Goal: Transaction & Acquisition: Obtain resource

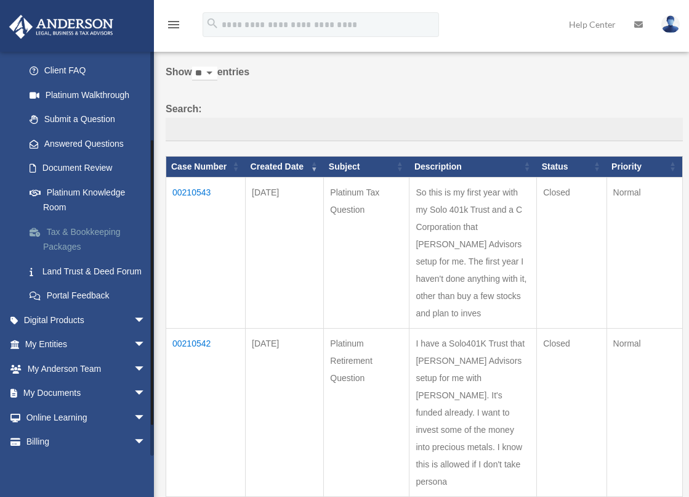
scroll to position [159, 0]
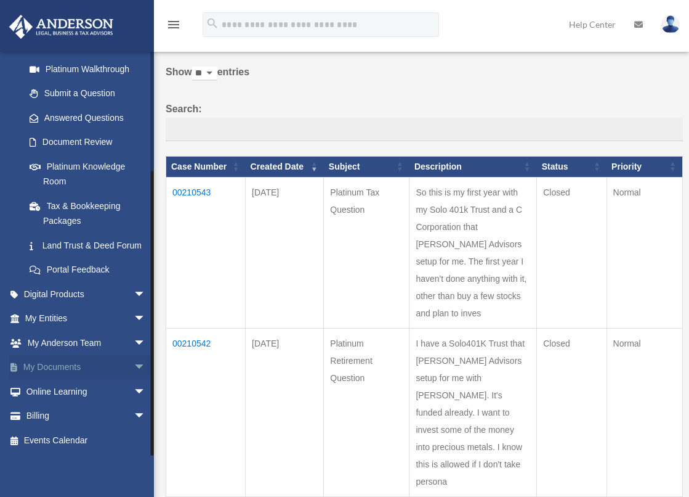
click at [65, 366] on link "My Documents arrow_drop_down" at bounding box center [87, 367] width 156 height 25
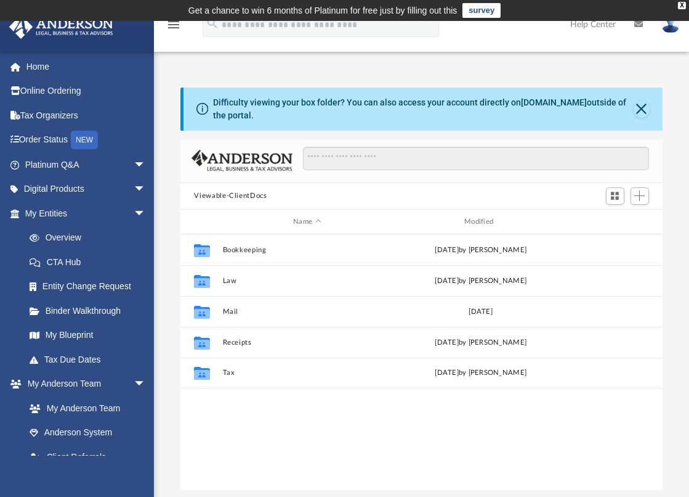
scroll to position [269, 471]
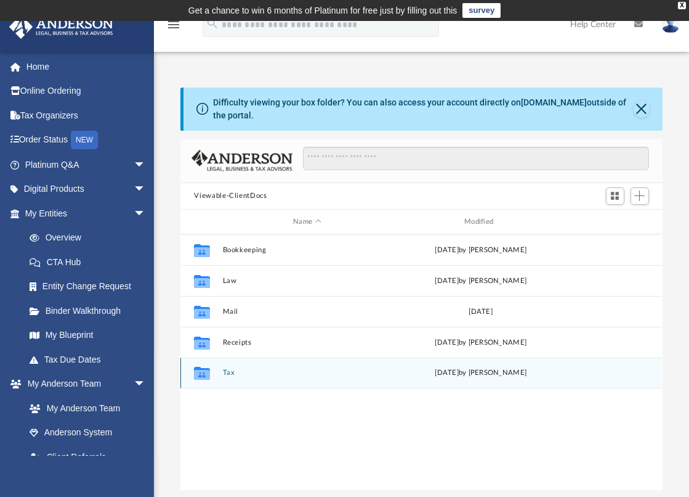
click at [200, 367] on g "grid" at bounding box center [202, 373] width 16 height 13
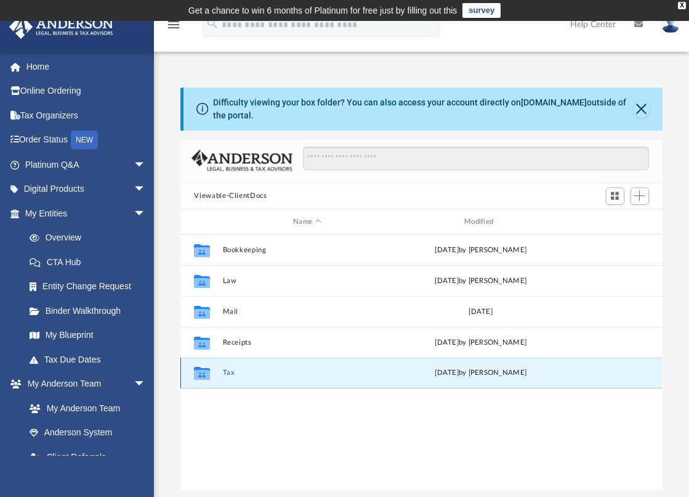
click at [200, 367] on icon "grid" at bounding box center [202, 373] width 16 height 13
click at [641, 190] on span "Add" at bounding box center [639, 195] width 10 height 10
click at [264, 197] on div "Viewable-ClientDocs" at bounding box center [421, 196] width 482 height 27
click at [200, 370] on icon "grid" at bounding box center [202, 375] width 16 height 10
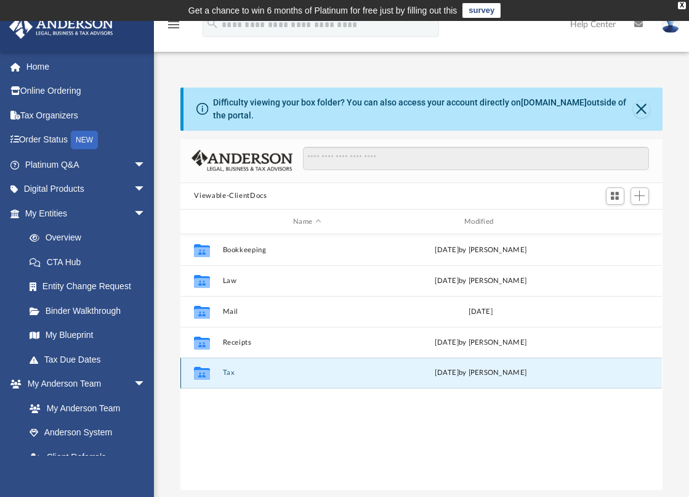
click at [201, 370] on icon "grid" at bounding box center [202, 375] width 16 height 10
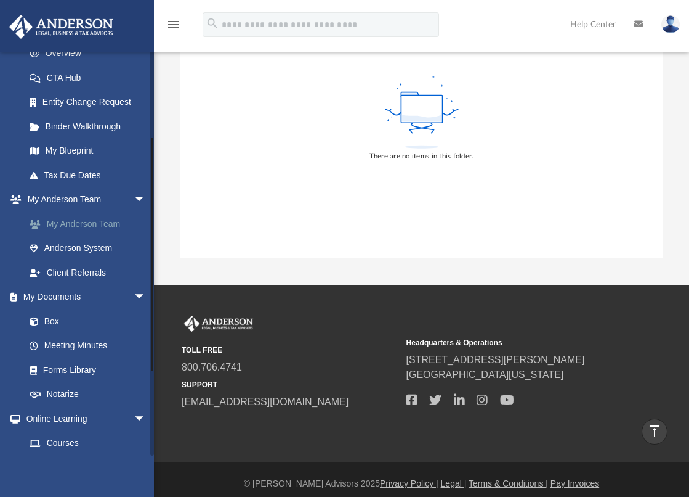
scroll to position [237, 0]
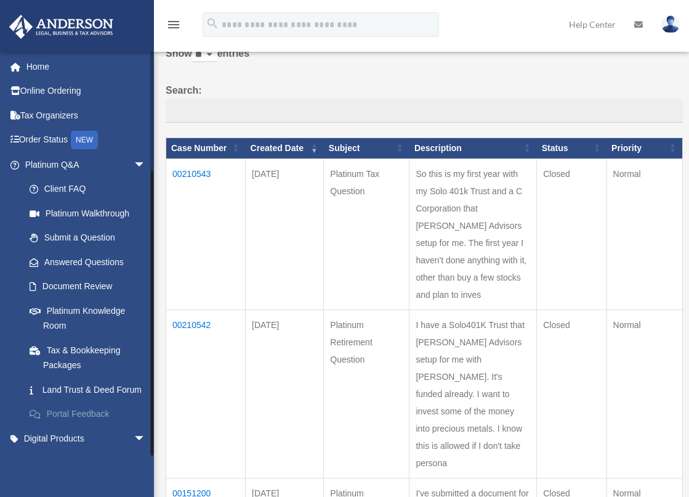
scroll to position [159, 0]
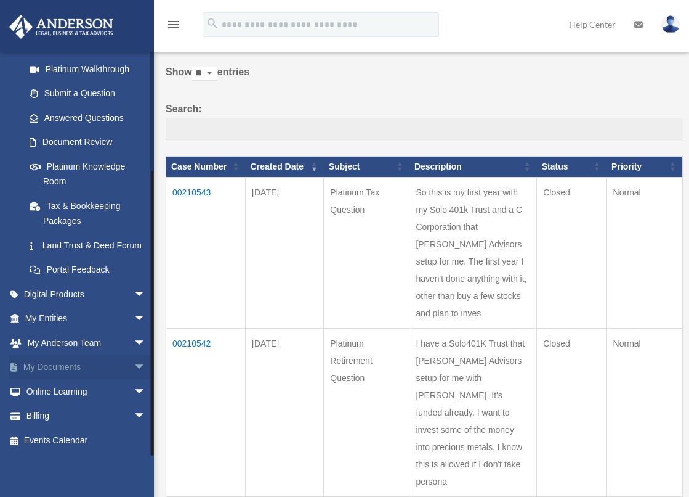
click at [44, 365] on link "My Documents arrow_drop_down" at bounding box center [87, 367] width 156 height 25
click at [46, 364] on link "My Documents arrow_drop_down" at bounding box center [87, 367] width 156 height 25
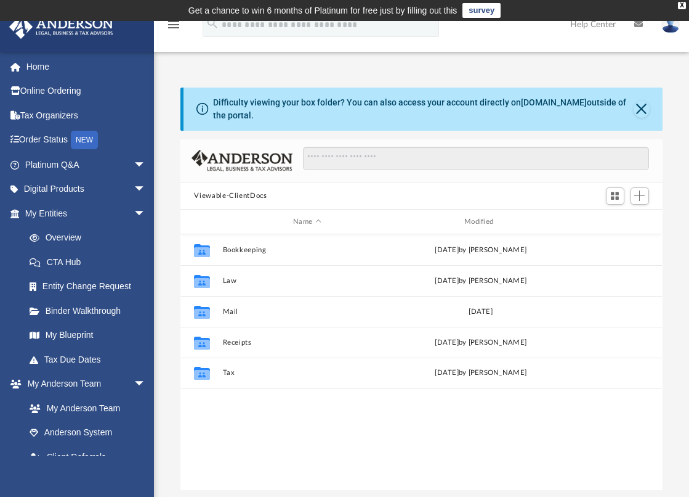
scroll to position [269, 471]
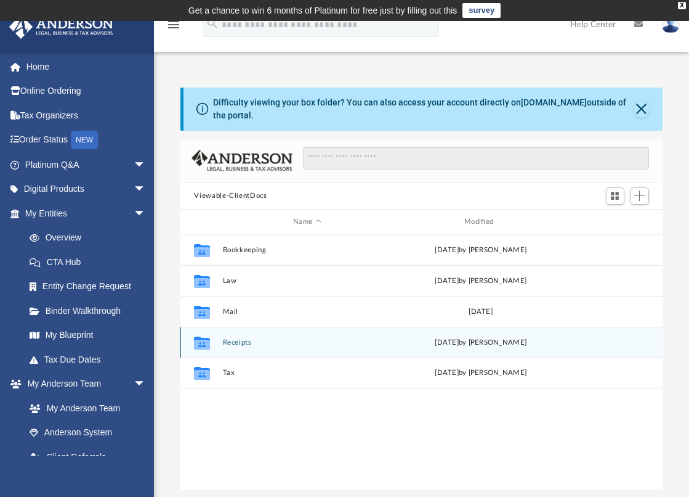
click at [235, 338] on button "Receipts" at bounding box center [307, 342] width 169 height 8
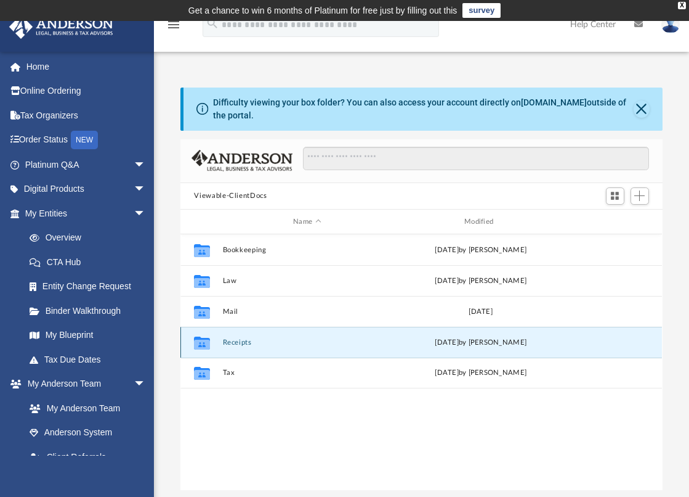
click at [235, 338] on button "Receipts" at bounding box center [307, 342] width 169 height 8
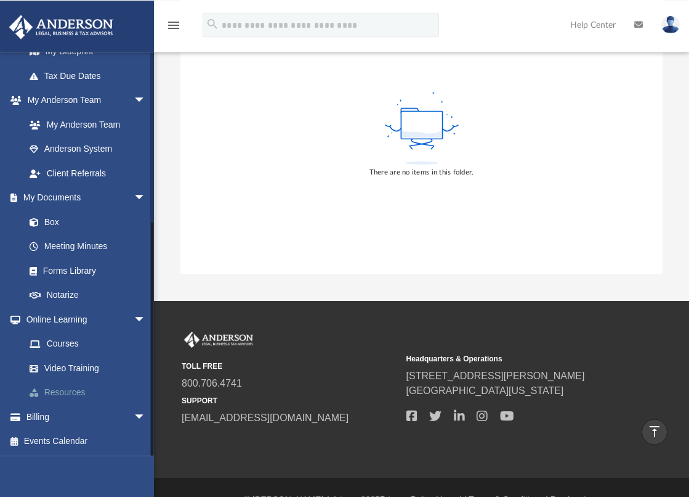
scroll to position [232, 0]
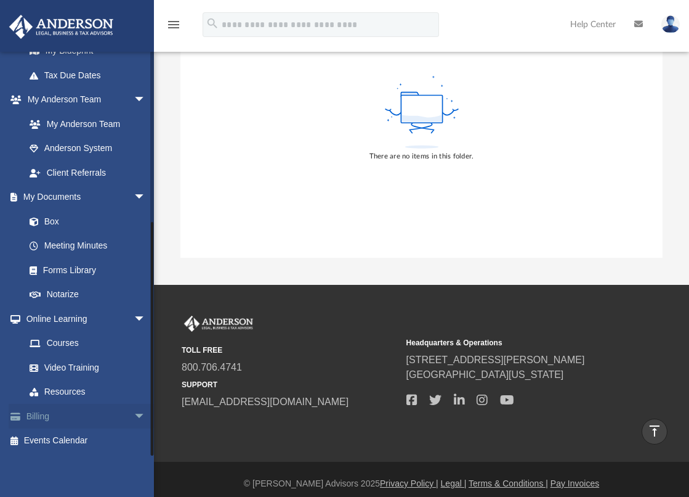
click at [47, 418] on link "Billing arrow_drop_down" at bounding box center [87, 415] width 156 height 25
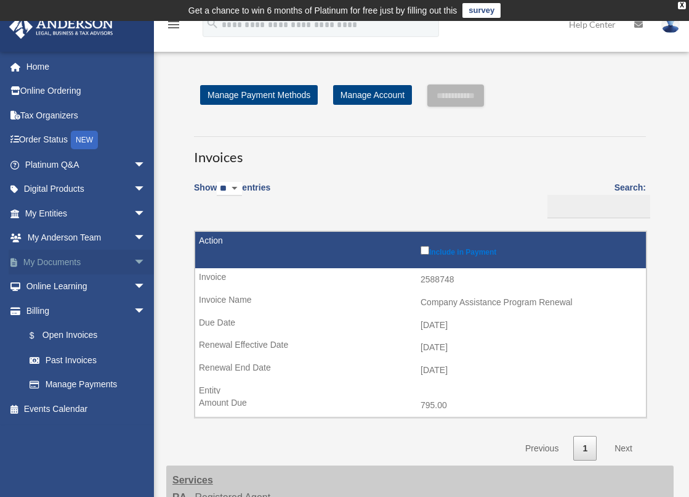
click at [52, 262] on link "My Documents arrow_drop_down" at bounding box center [87, 261] width 156 height 25
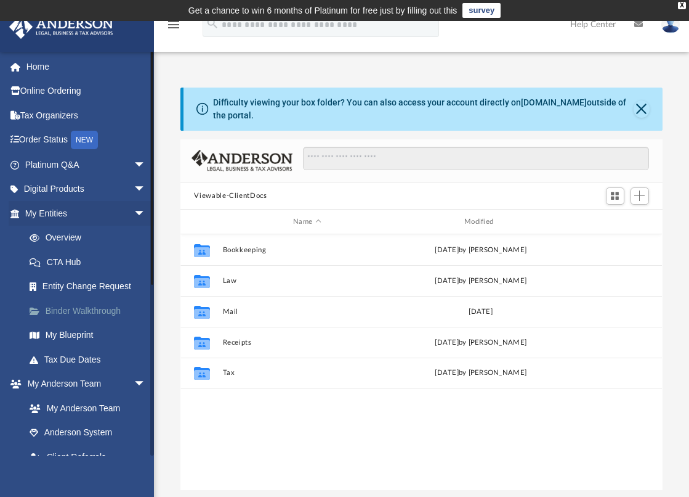
scroll to position [269, 471]
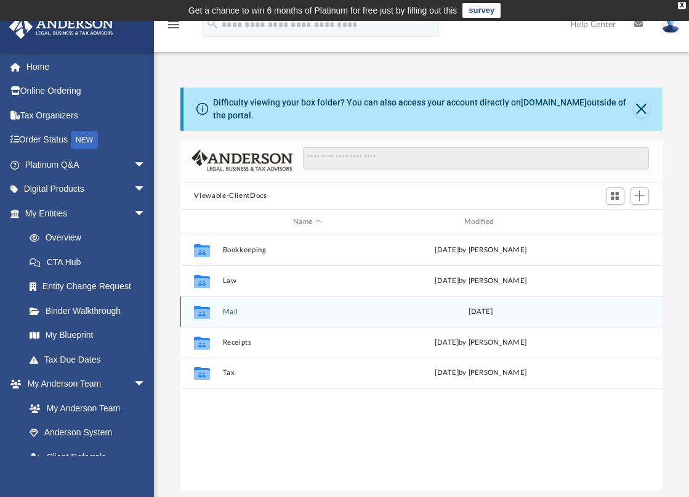
click at [233, 307] on button "Mail" at bounding box center [307, 311] width 169 height 8
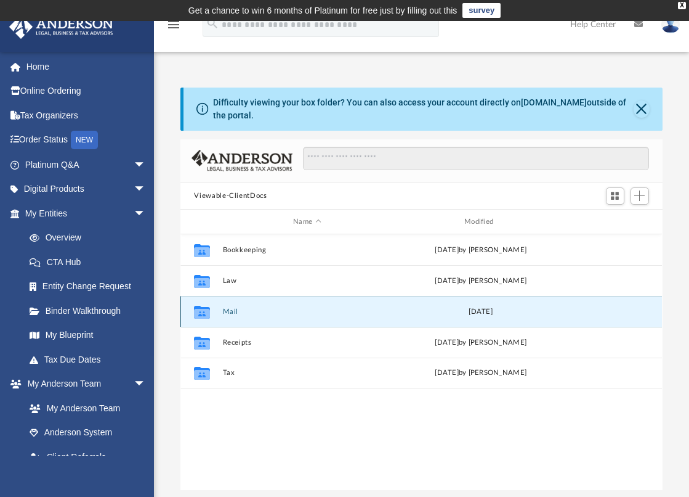
click at [233, 307] on button "Mail" at bounding box center [307, 311] width 169 height 8
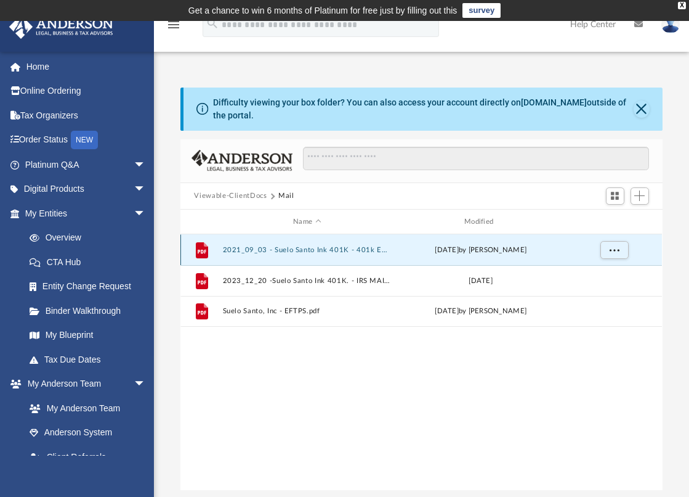
click at [261, 246] on button "2021_09_03 - Suelo Santo Ink 401K - 401k Explantion.pdf" at bounding box center [307, 250] width 169 height 8
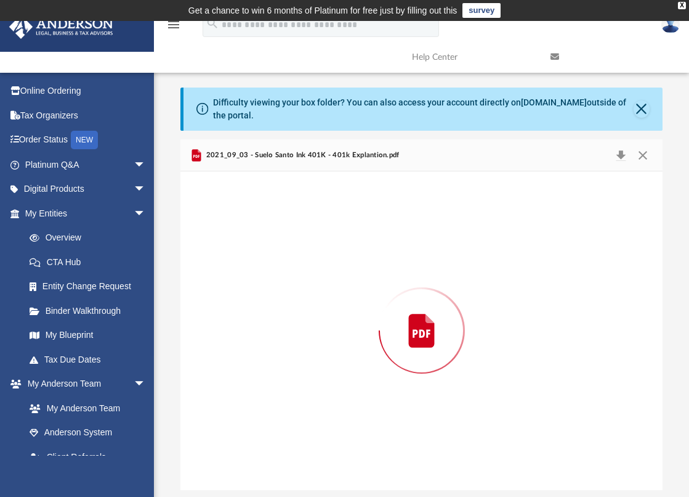
click at [261, 242] on div "Preview" at bounding box center [421, 330] width 482 height 318
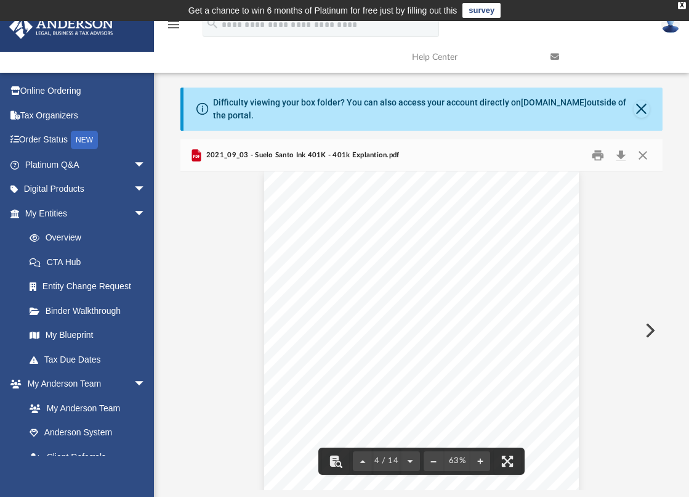
scroll to position [1105, 0]
click at [640, 102] on button "Close" at bounding box center [642, 108] width 16 height 17
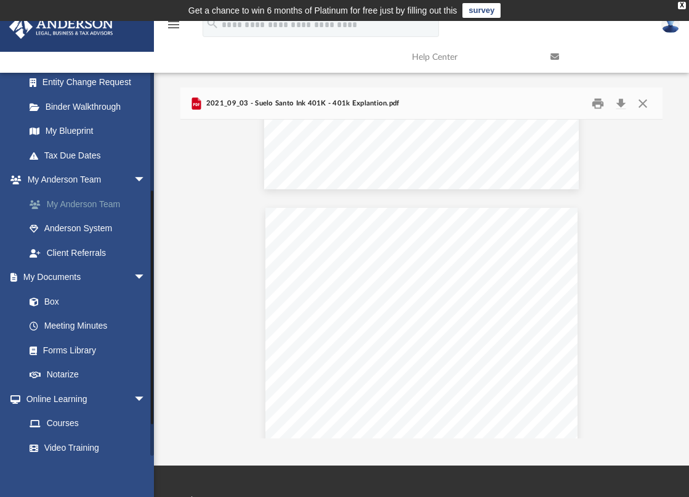
scroll to position [237, 0]
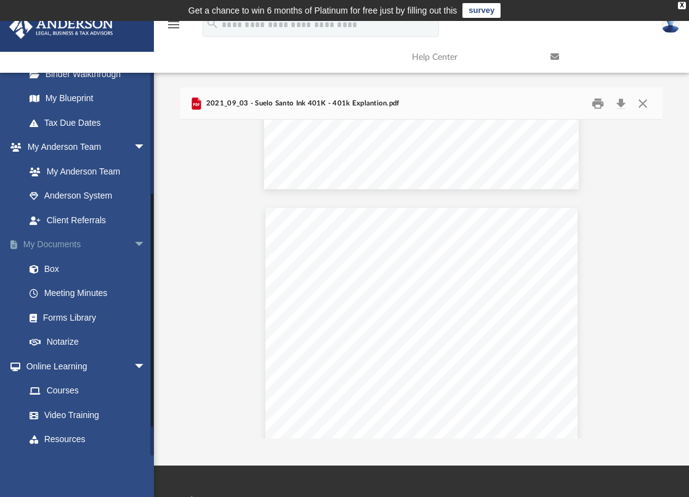
click at [134, 240] on span "arrow_drop_down" at bounding box center [146, 244] width 25 height 25
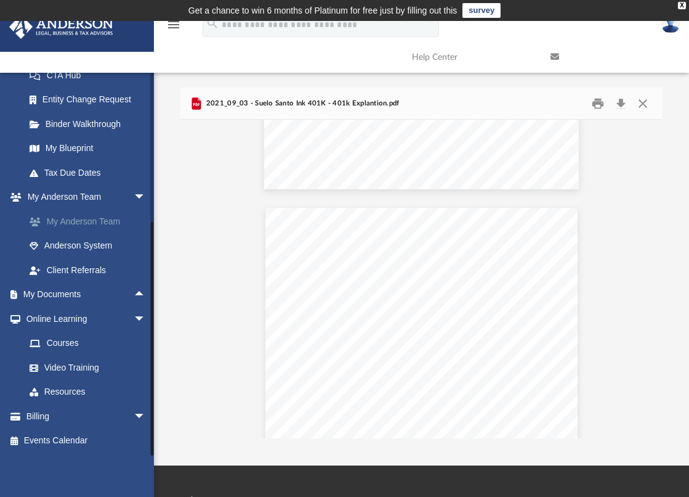
scroll to position [63, 0]
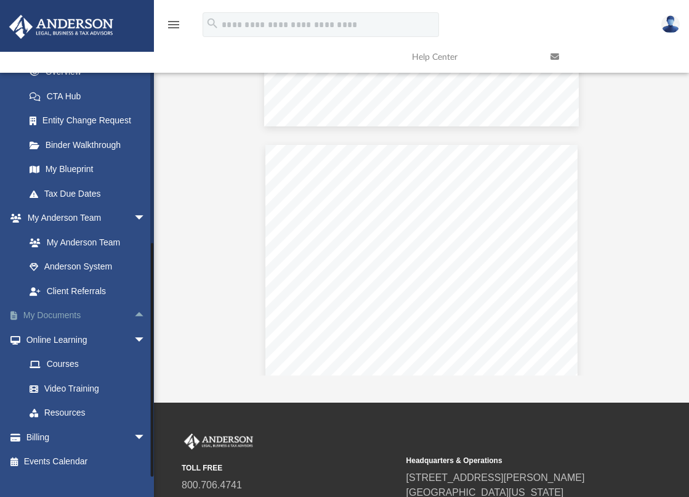
click at [134, 317] on span "arrow_drop_up" at bounding box center [146, 315] width 25 height 25
click at [53, 339] on link "Box" at bounding box center [90, 339] width 147 height 25
click at [55, 338] on link "Box" at bounding box center [90, 339] width 147 height 25
click at [56, 338] on link "Box" at bounding box center [90, 339] width 147 height 25
click at [52, 338] on link "Box" at bounding box center [90, 339] width 147 height 25
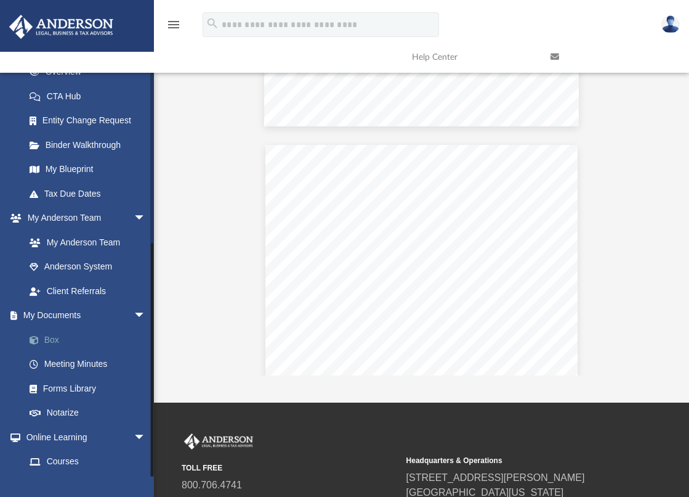
click at [52, 338] on link "Box" at bounding box center [90, 339] width 147 height 25
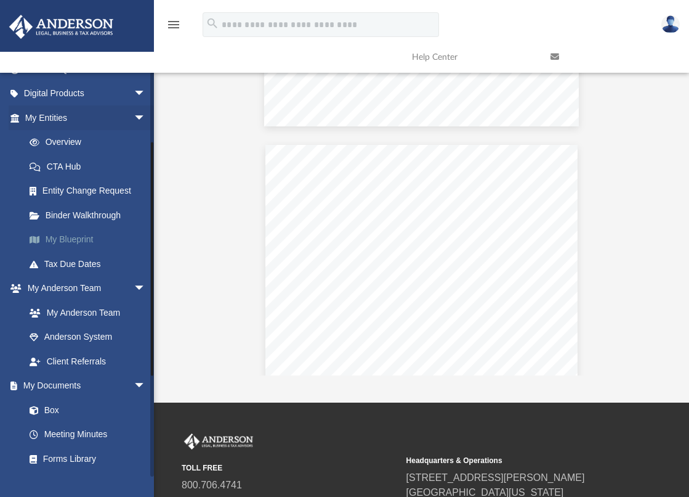
scroll to position [177, 0]
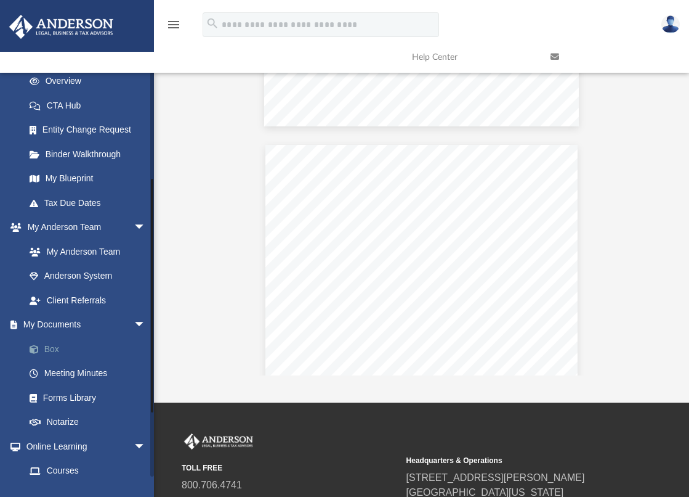
click at [44, 344] on link "Box" at bounding box center [90, 348] width 147 height 25
click at [46, 344] on link "Box" at bounding box center [90, 348] width 147 height 25
click at [47, 343] on link "Box" at bounding box center [90, 348] width 147 height 25
click at [134, 320] on span "arrow_drop_down" at bounding box center [146, 324] width 25 height 25
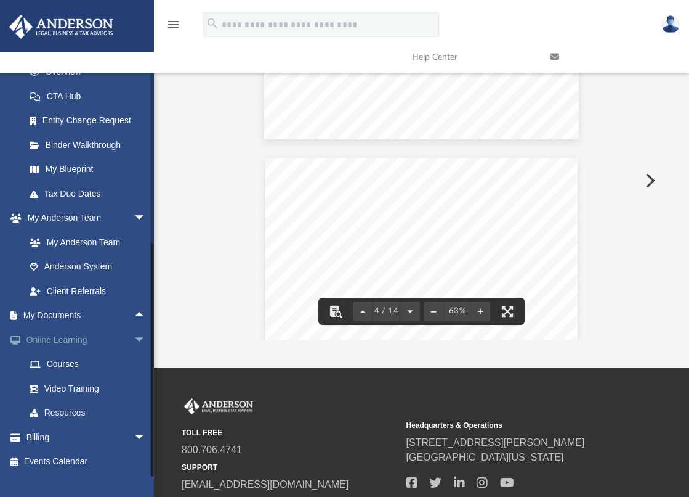
scroll to position [189, 0]
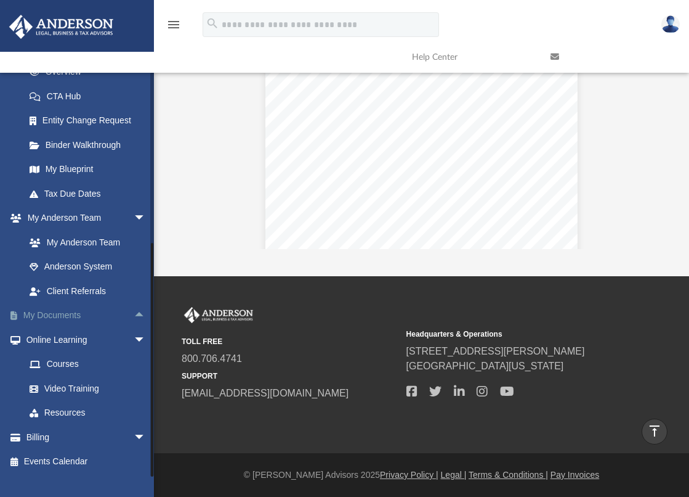
click at [65, 314] on link "My Documents arrow_drop_up" at bounding box center [87, 315] width 156 height 25
click at [134, 311] on span "arrow_drop_up" at bounding box center [146, 315] width 25 height 25
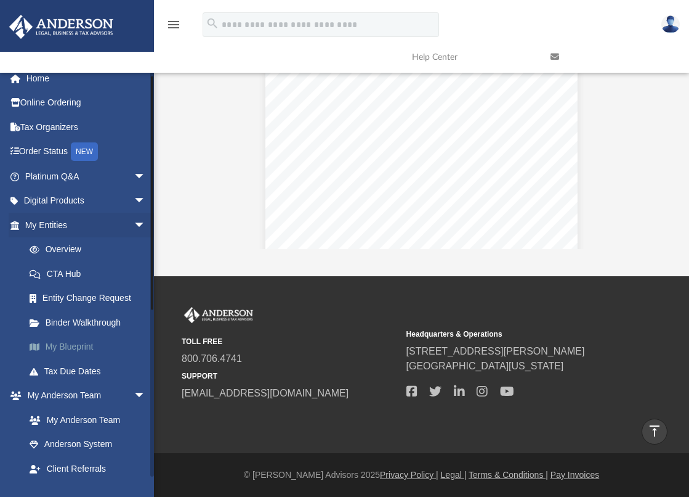
scroll to position [0, 0]
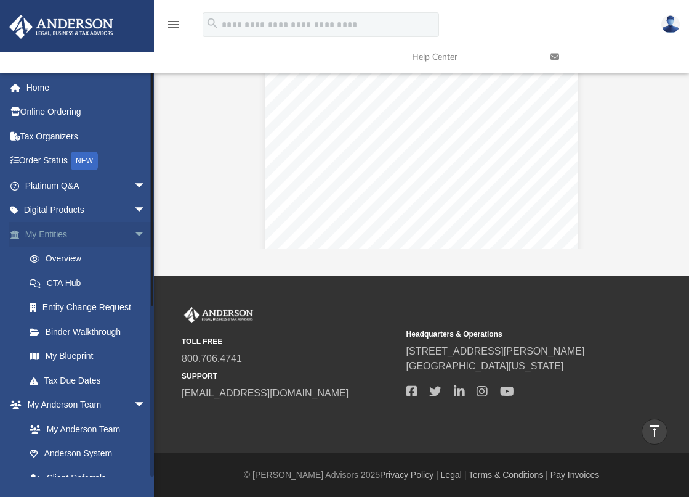
click at [57, 231] on link "My Entities arrow_drop_down" at bounding box center [87, 234] width 156 height 25
click at [58, 230] on link "My Entities arrow_drop_down" at bounding box center [87, 234] width 156 height 25
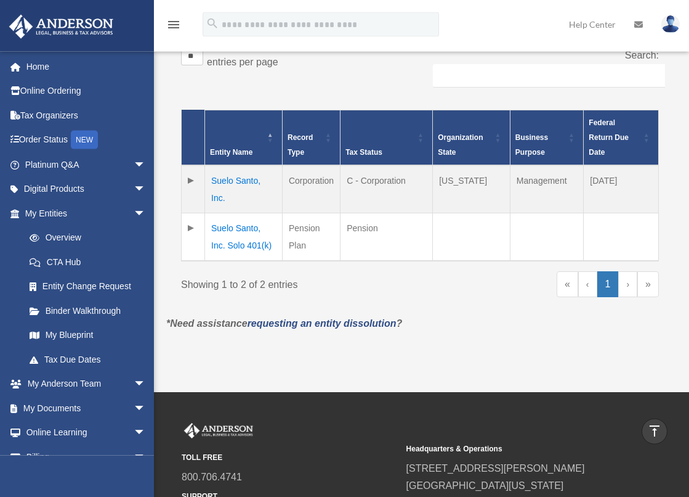
scroll to position [251, 0]
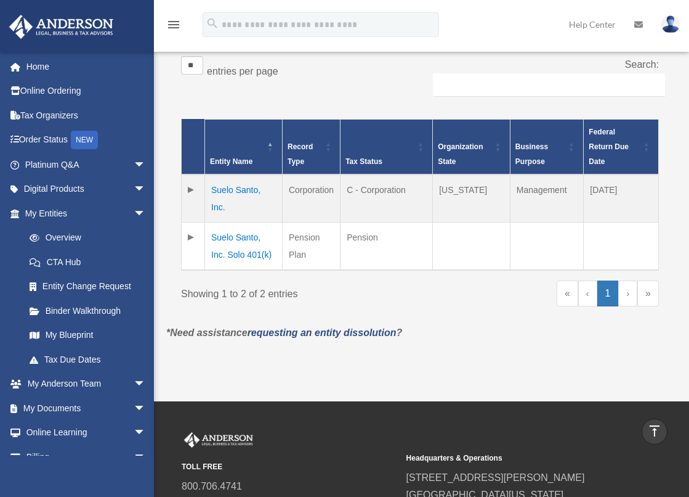
click at [225, 190] on td "Suelo Santo, Inc." at bounding box center [244, 198] width 78 height 48
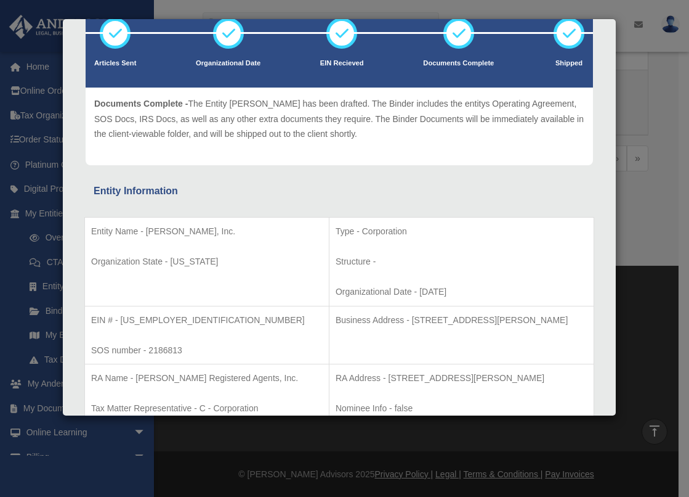
scroll to position [0, 0]
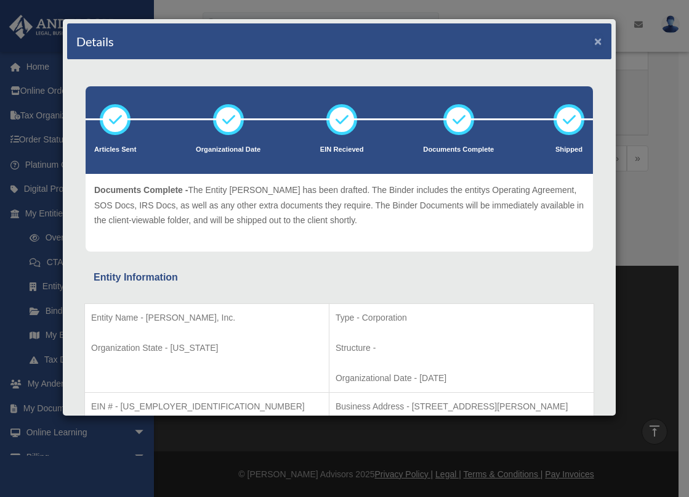
click at [594, 43] on button "×" at bounding box center [598, 40] width 8 height 13
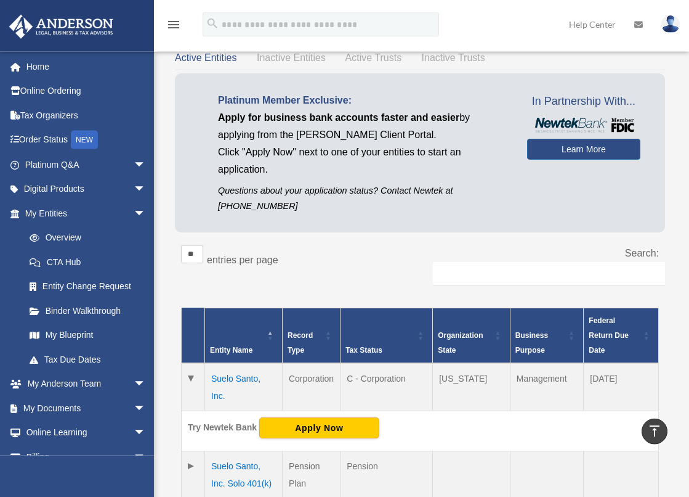
scroll to position [60, 0]
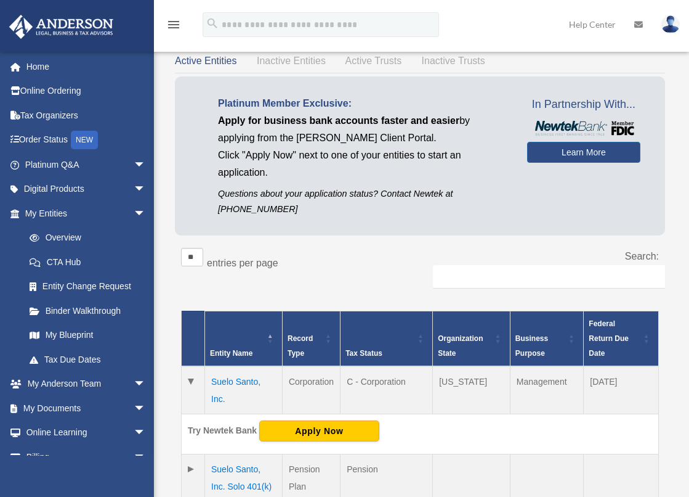
click at [306, 57] on span "Inactive Entities" at bounding box center [291, 60] width 69 height 10
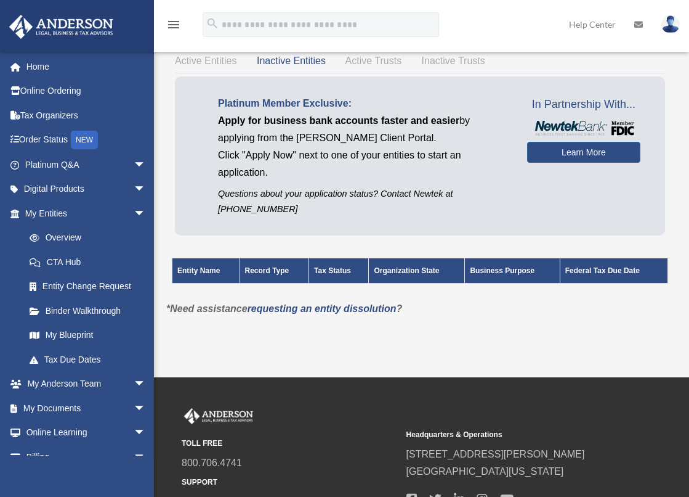
click at [375, 65] on span "Active Trusts" at bounding box center [374, 60] width 57 height 10
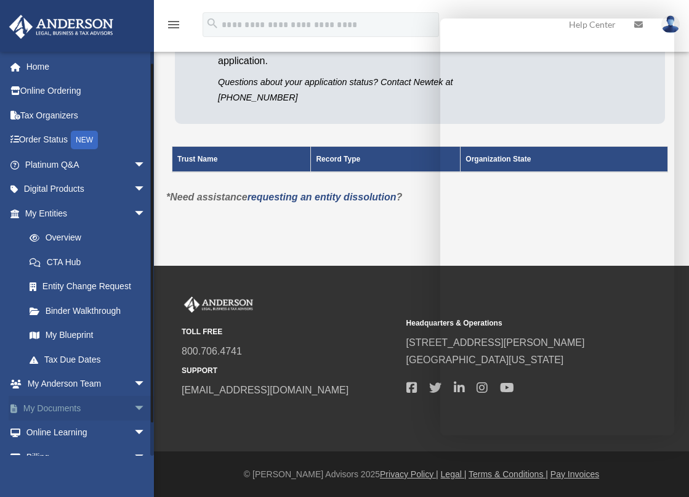
scroll to position [41, 0]
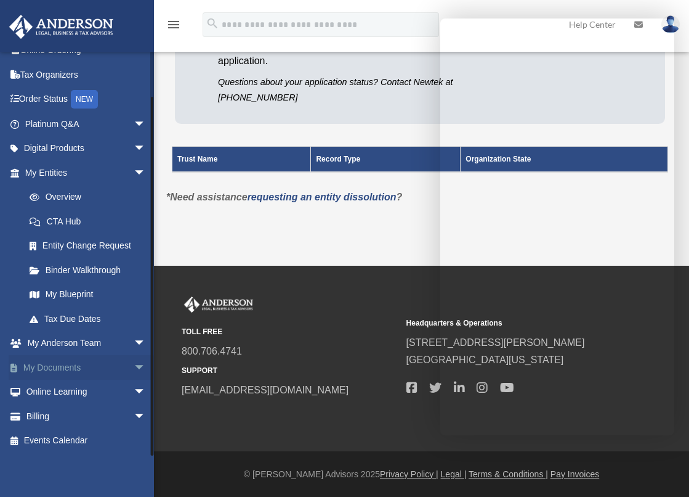
click at [134, 368] on span "arrow_drop_down" at bounding box center [146, 367] width 25 height 25
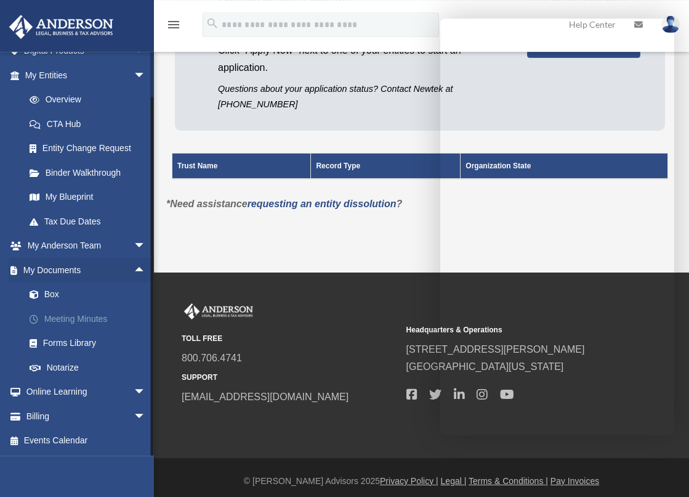
scroll to position [171, 0]
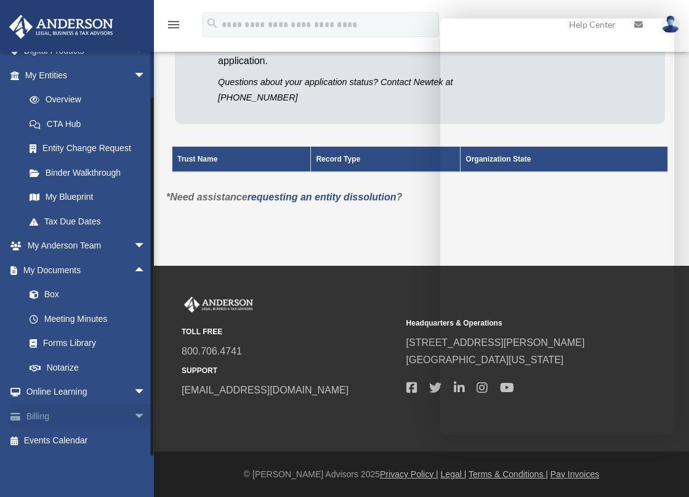
click at [30, 410] on link "Billing arrow_drop_down" at bounding box center [87, 415] width 156 height 25
click at [134, 414] on span "arrow_drop_down" at bounding box center [146, 415] width 25 height 25
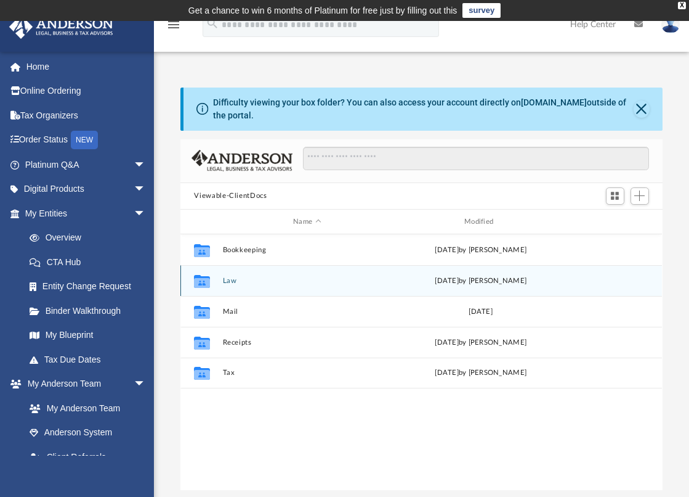
scroll to position [269, 471]
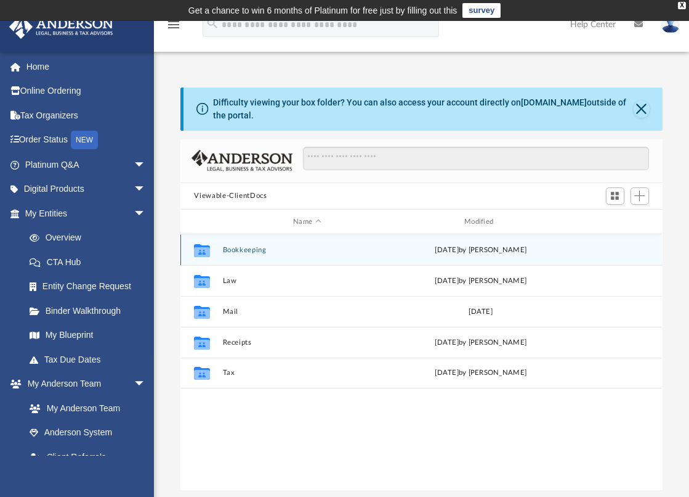
click at [246, 246] on button "Bookkeeping" at bounding box center [307, 250] width 169 height 8
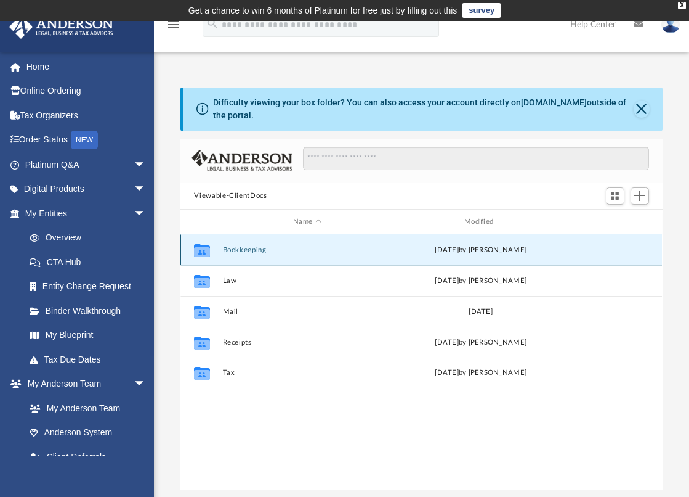
click at [246, 246] on button "Bookkeeping" at bounding box center [307, 250] width 169 height 8
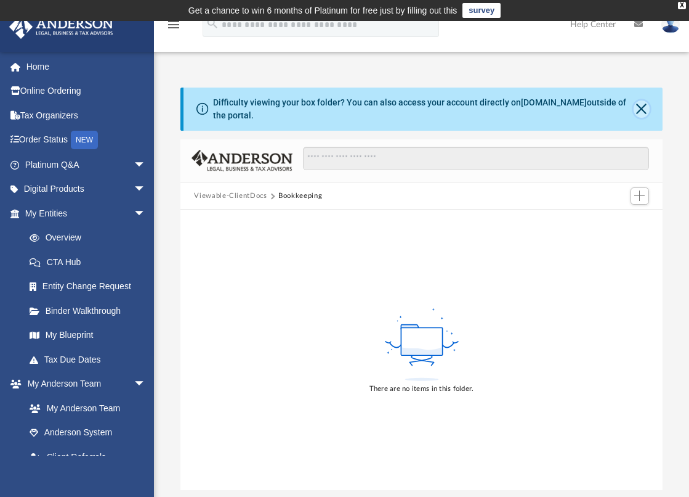
click at [634, 106] on button "Close" at bounding box center [642, 108] width 16 height 17
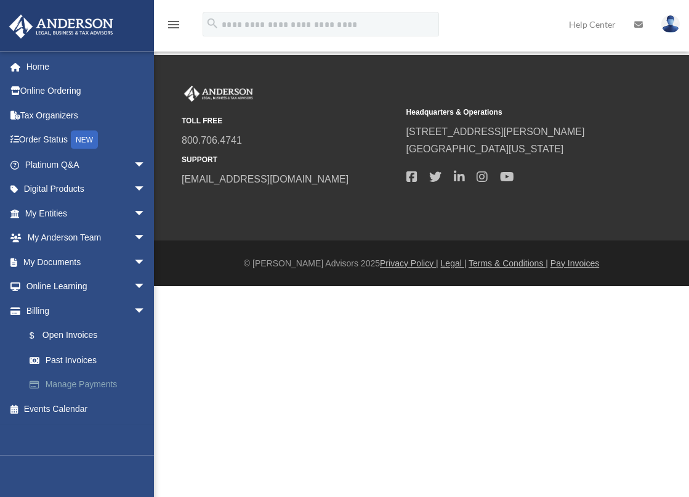
scroll to position [827, 0]
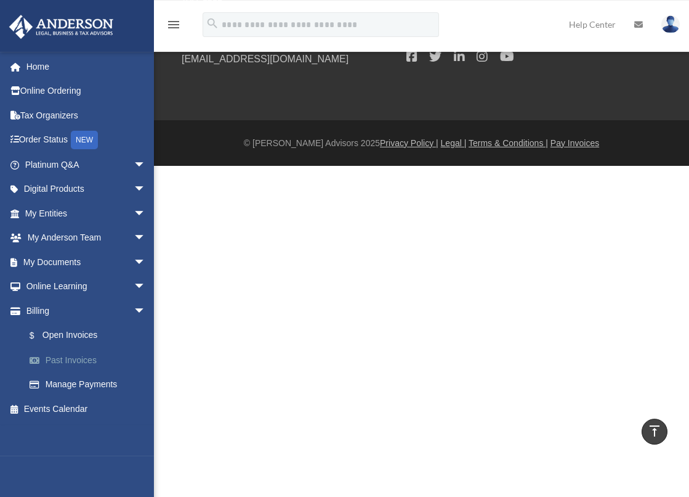
click at [67, 363] on link "Past Invoices" at bounding box center [90, 359] width 147 height 25
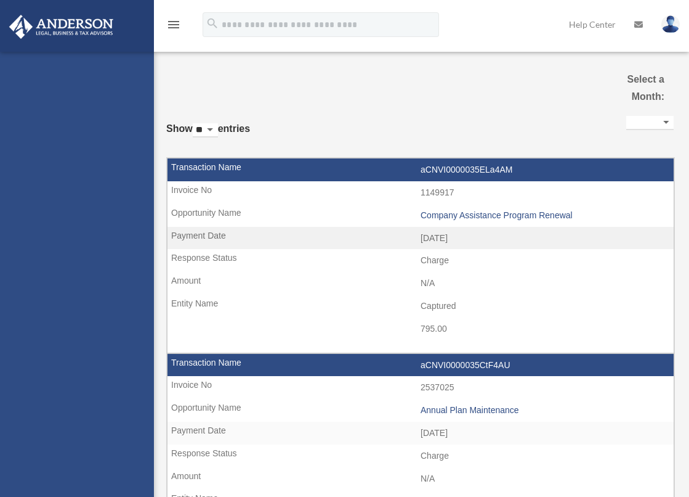
select select
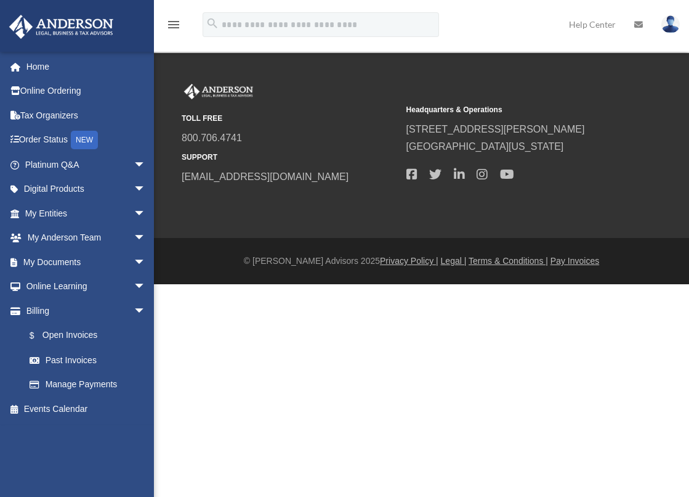
scroll to position [1746, 0]
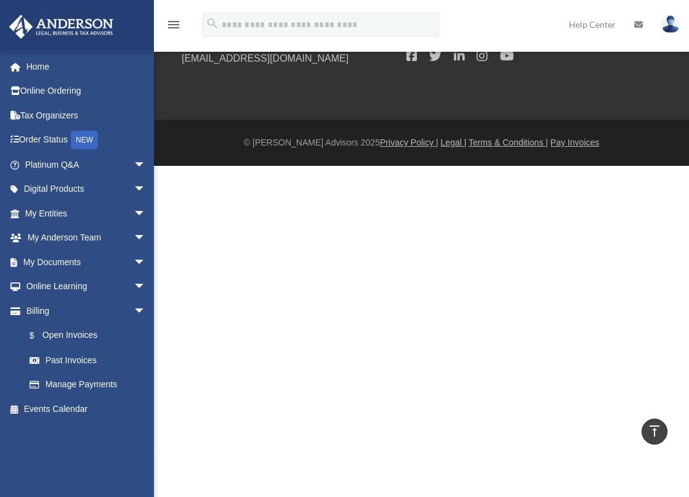
click at [249, 257] on div at bounding box center [344, 380] width 689 height 428
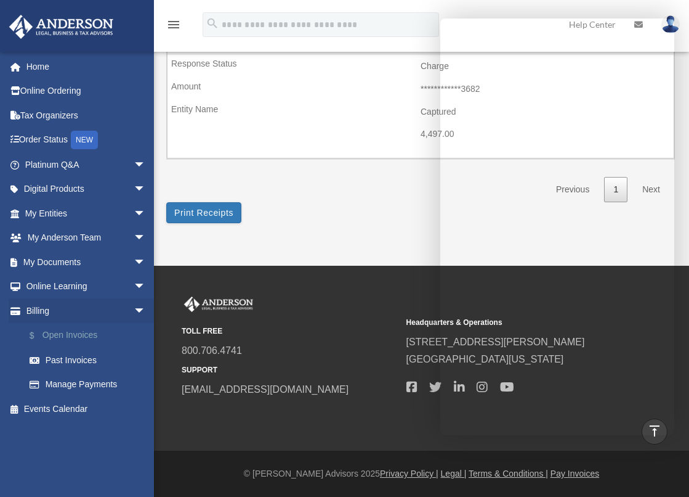
click at [71, 330] on link "$ Open Invoices" at bounding box center [90, 335] width 147 height 25
click at [71, 331] on link "$ Open Invoices" at bounding box center [90, 335] width 147 height 25
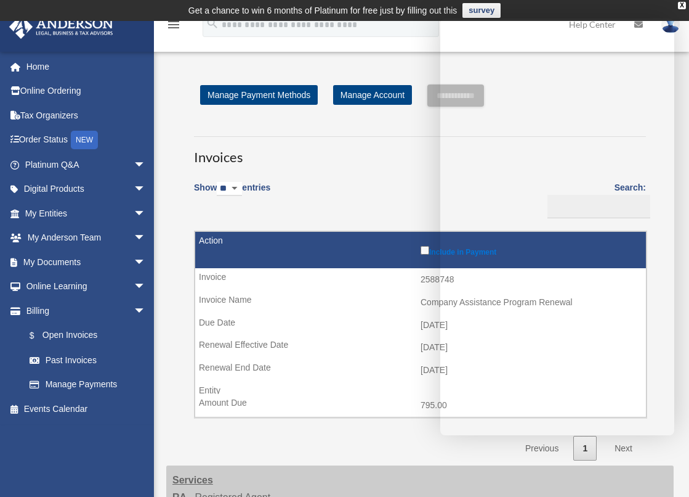
click at [174, 120] on div "**********" at bounding box center [420, 272] width 508 height 376
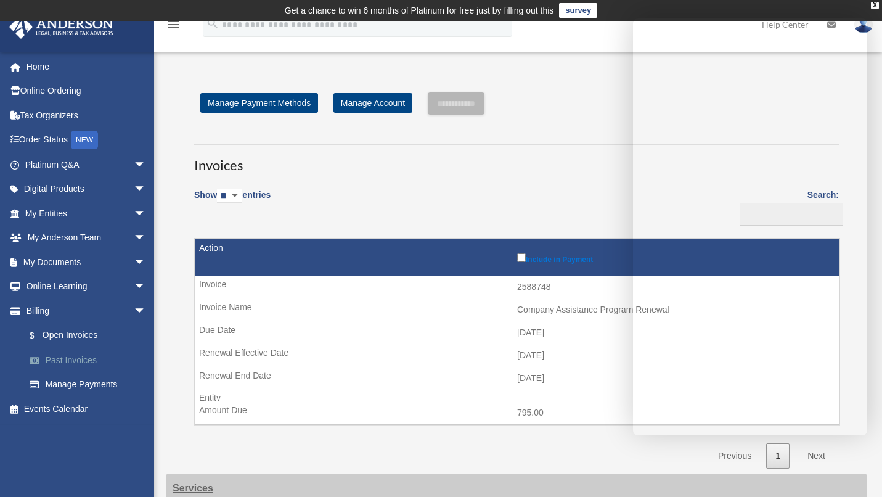
click at [70, 363] on link "Past Invoices" at bounding box center [90, 359] width 147 height 25
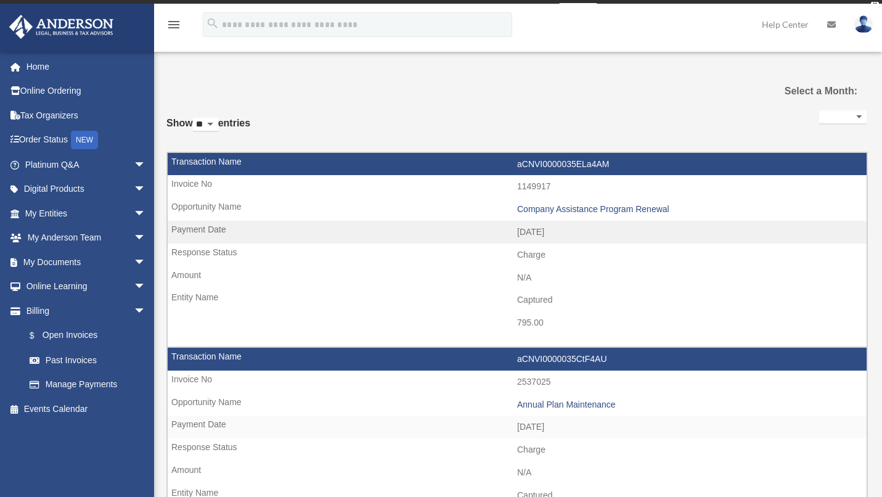
select select
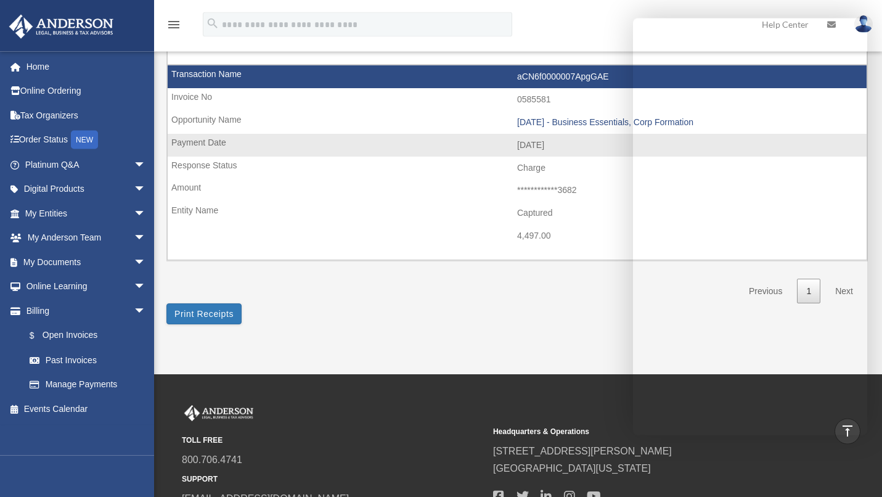
scroll to position [1319, 0]
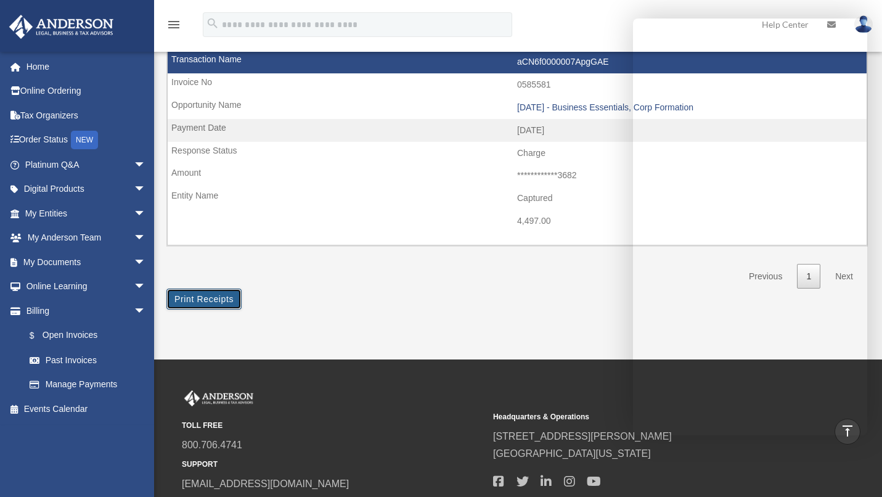
click at [224, 296] on button "Print Receipts" at bounding box center [203, 298] width 75 height 21
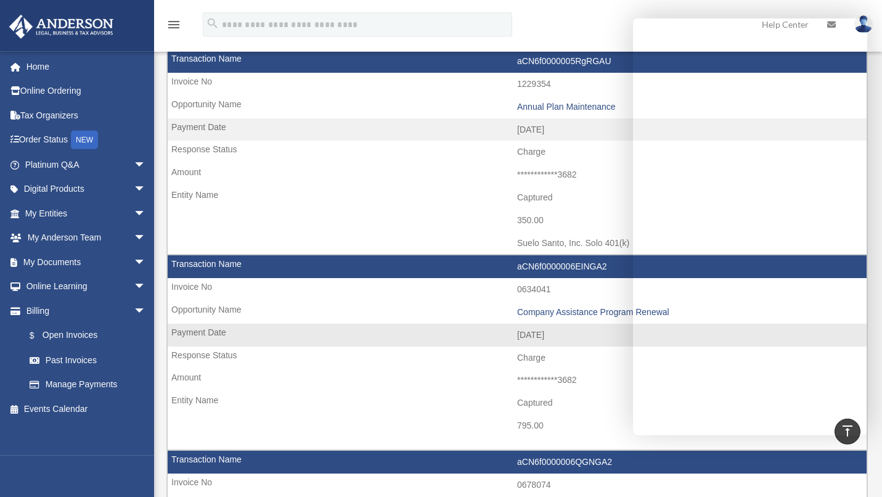
scroll to position [503, 0]
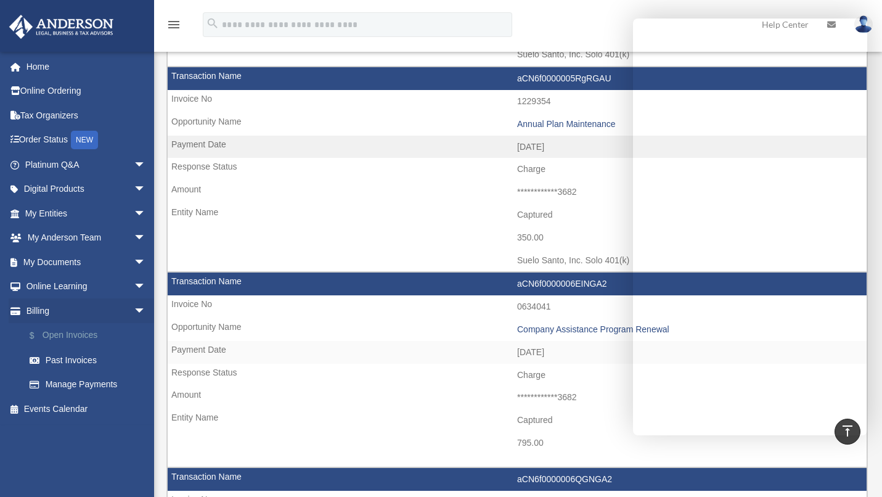
click at [59, 332] on link "$ Open Invoices" at bounding box center [90, 335] width 147 height 25
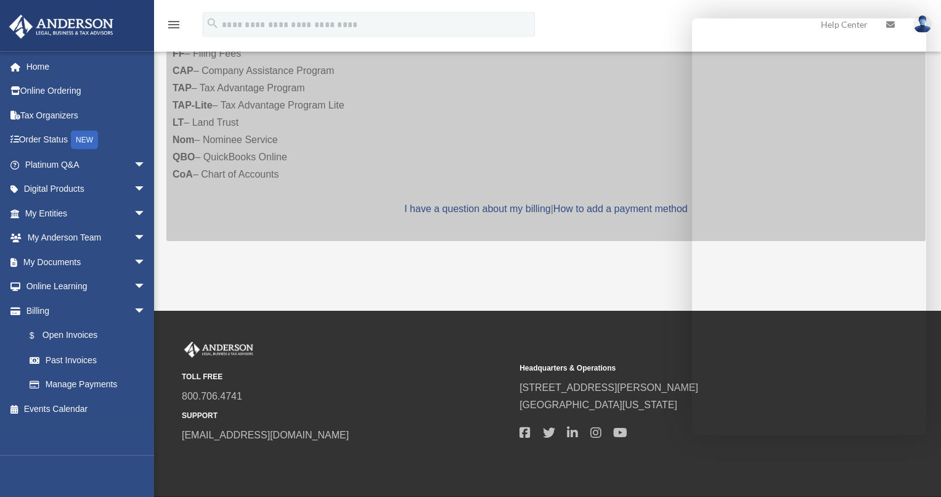
scroll to position [364, 0]
